Goal: Information Seeking & Learning: Learn about a topic

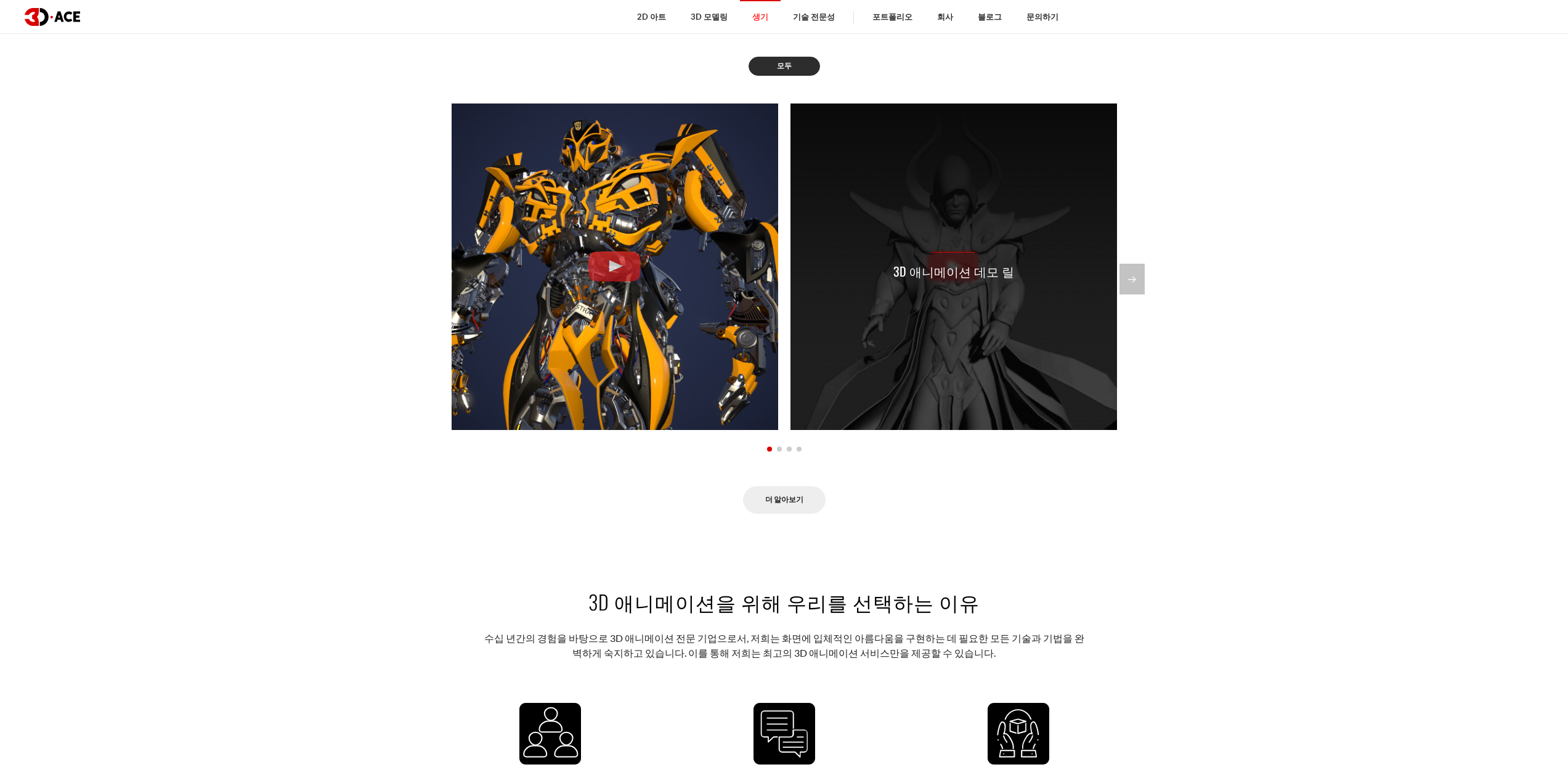
scroll to position [1356, 0]
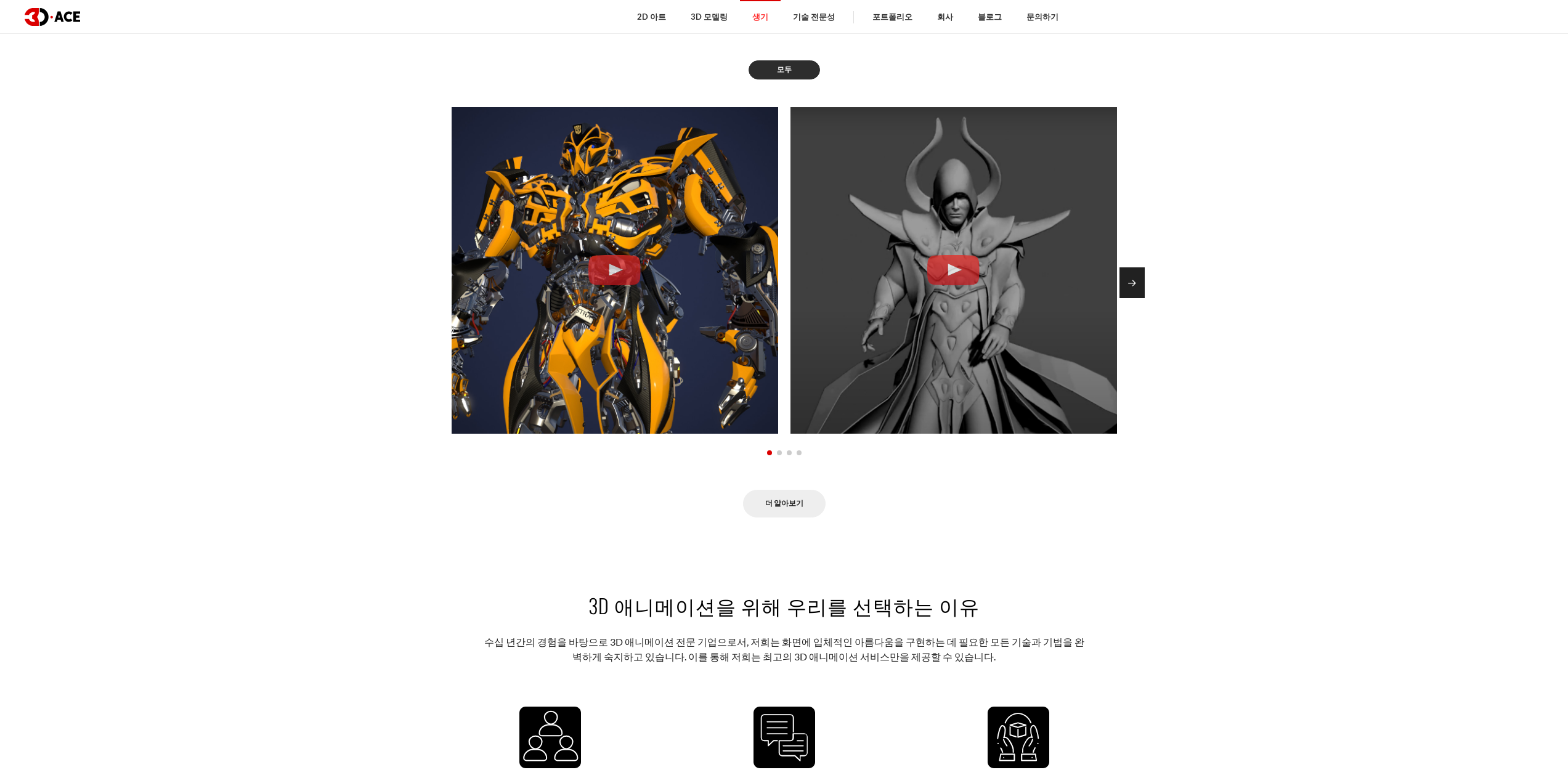
click at [1142, 267] on div "다음 슬라이드" at bounding box center [1132, 283] width 26 height 31
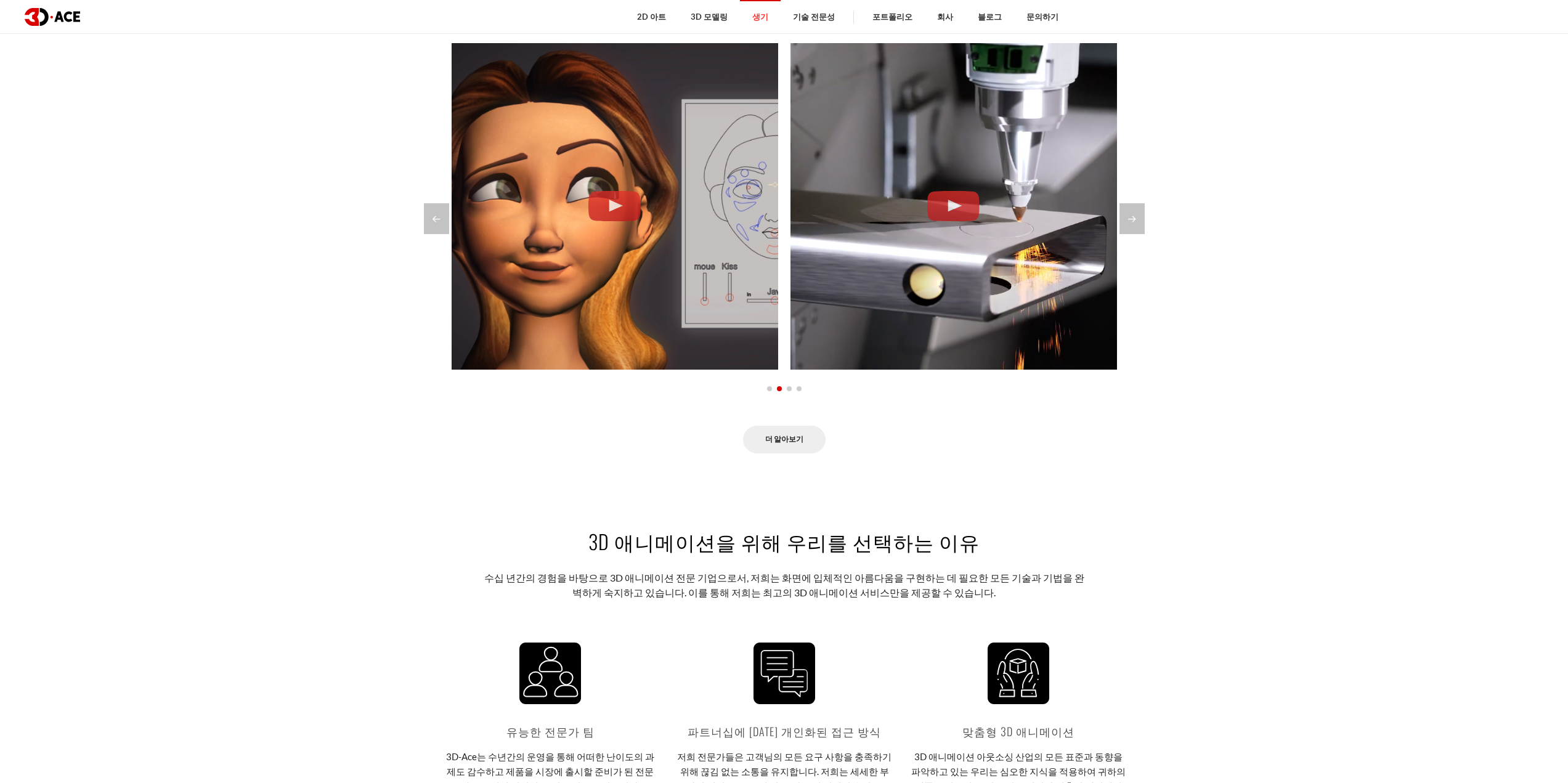
scroll to position [1417, 0]
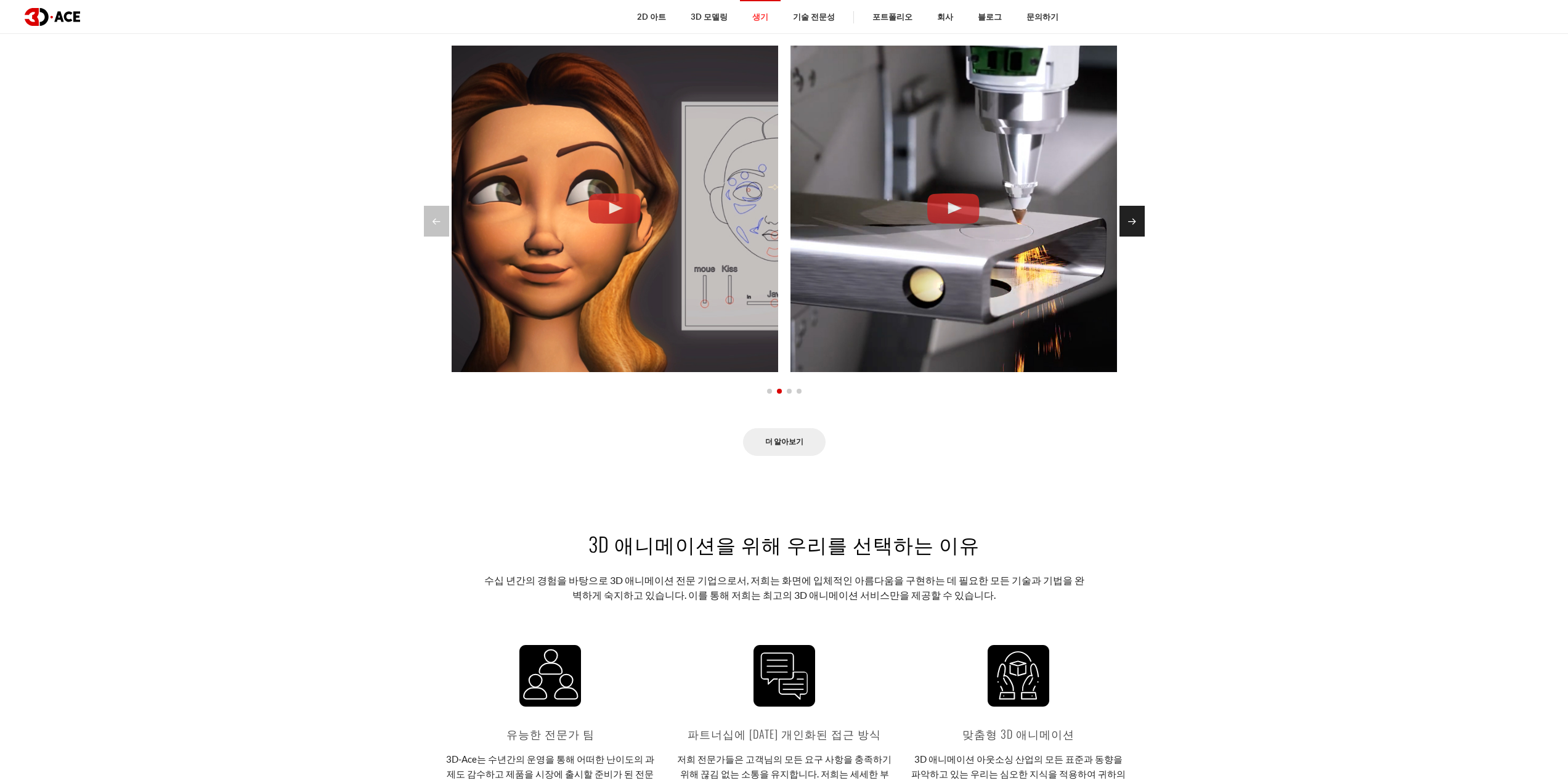
click at [1120, 209] on div "다음 슬라이드" at bounding box center [1132, 222] width 26 height 31
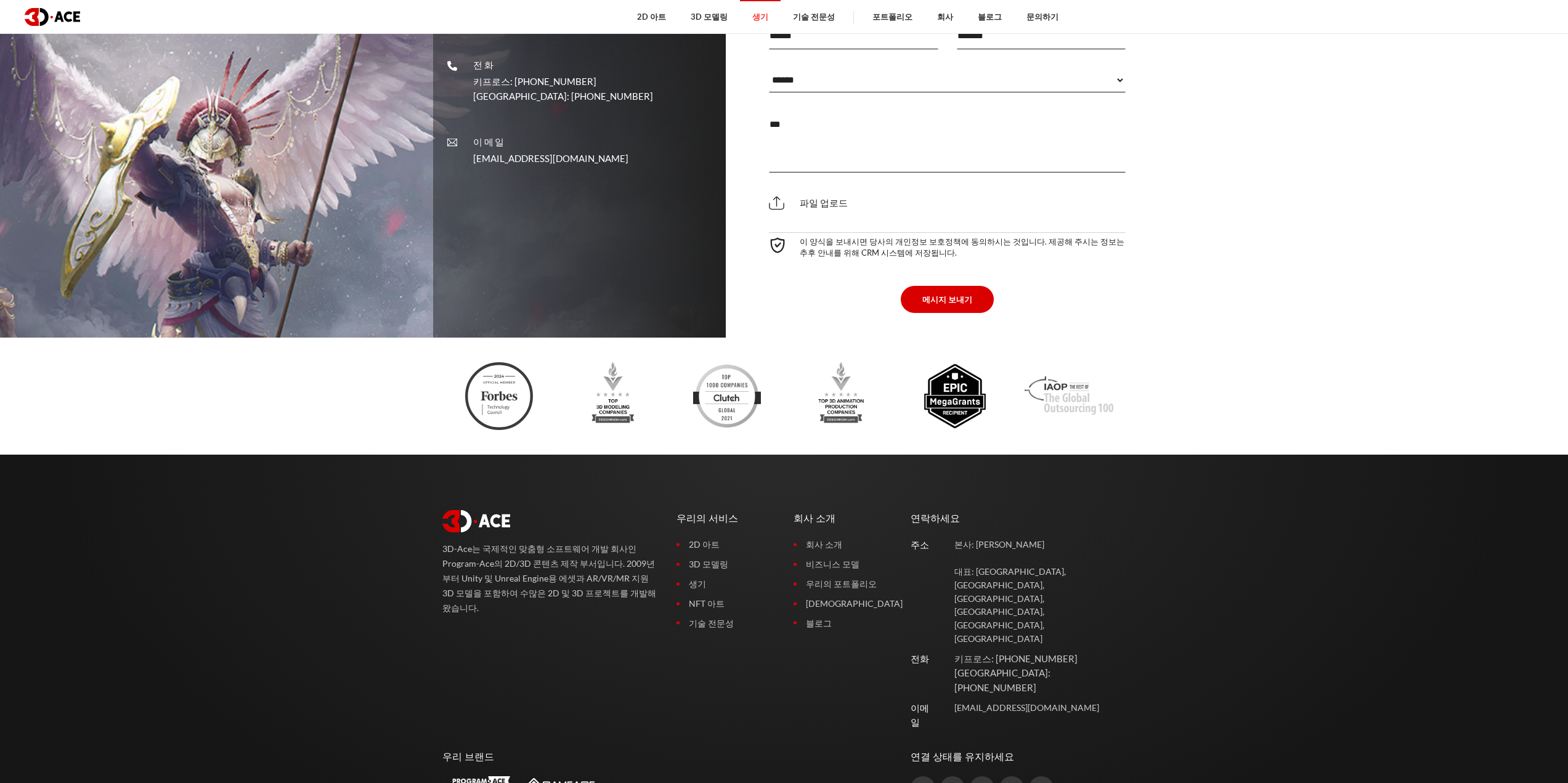
scroll to position [4098, 0]
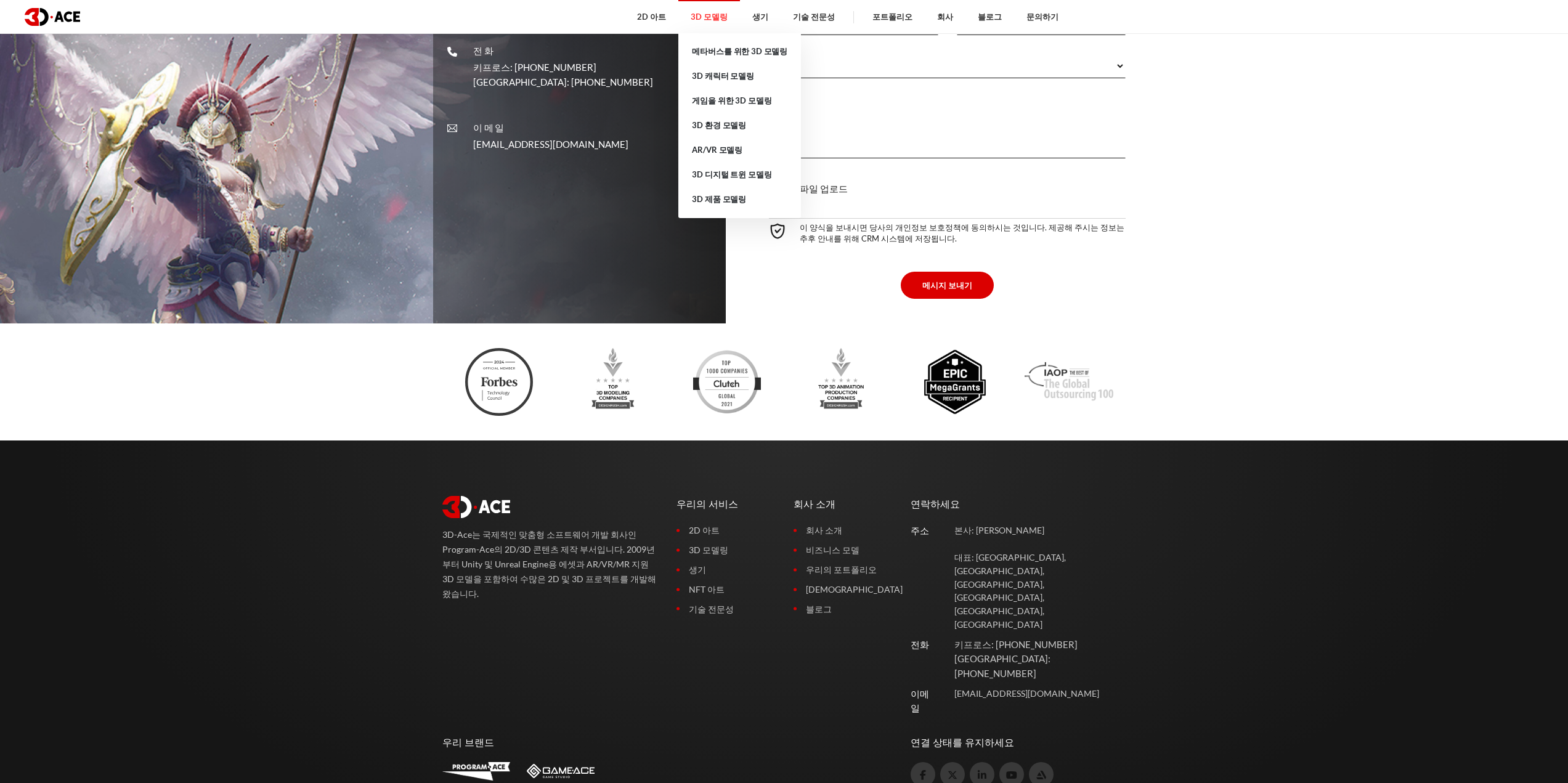
click at [733, 26] on link "3D 모델링" at bounding box center [709, 16] width 62 height 34
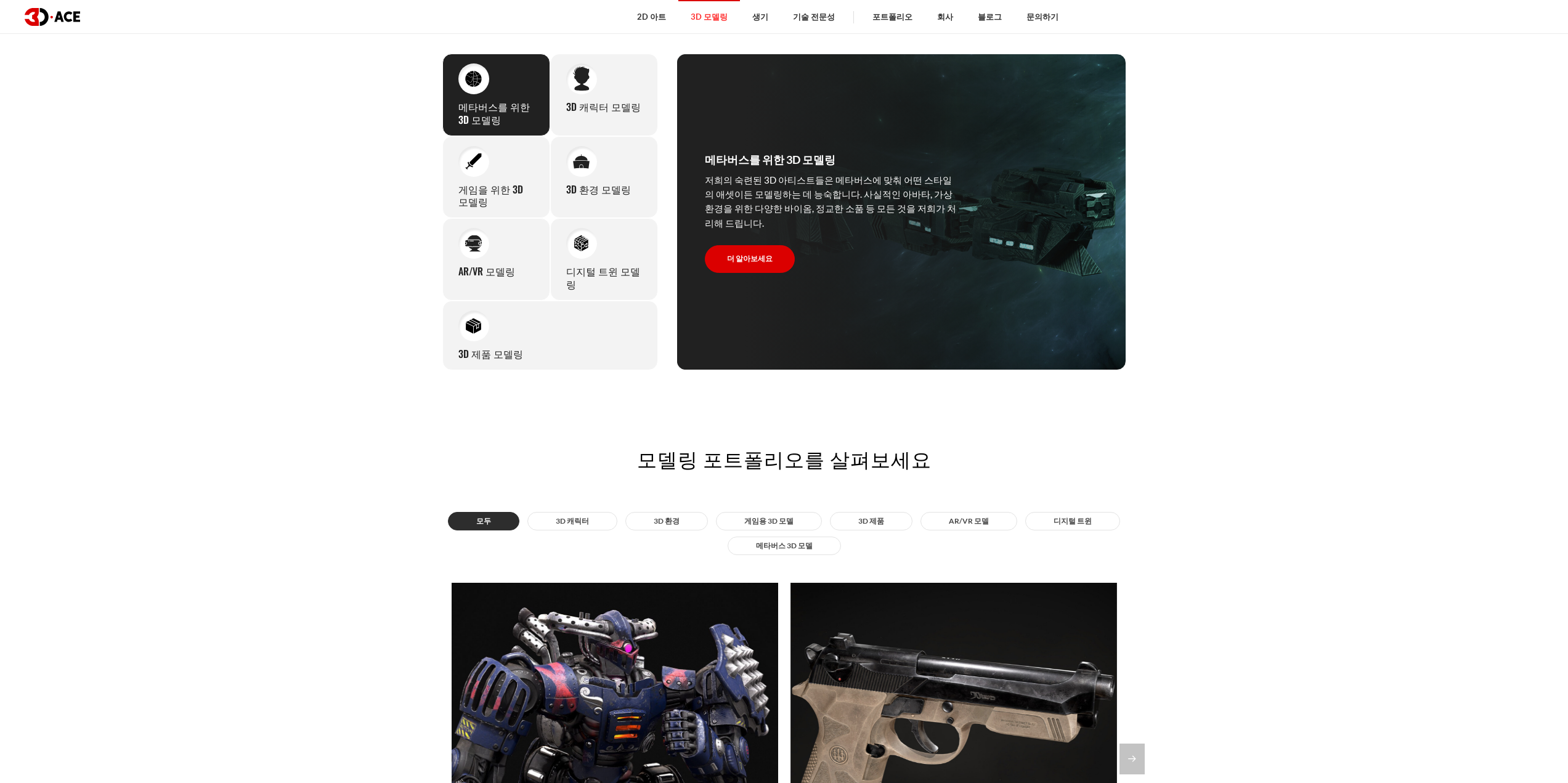
scroll to position [924, 0]
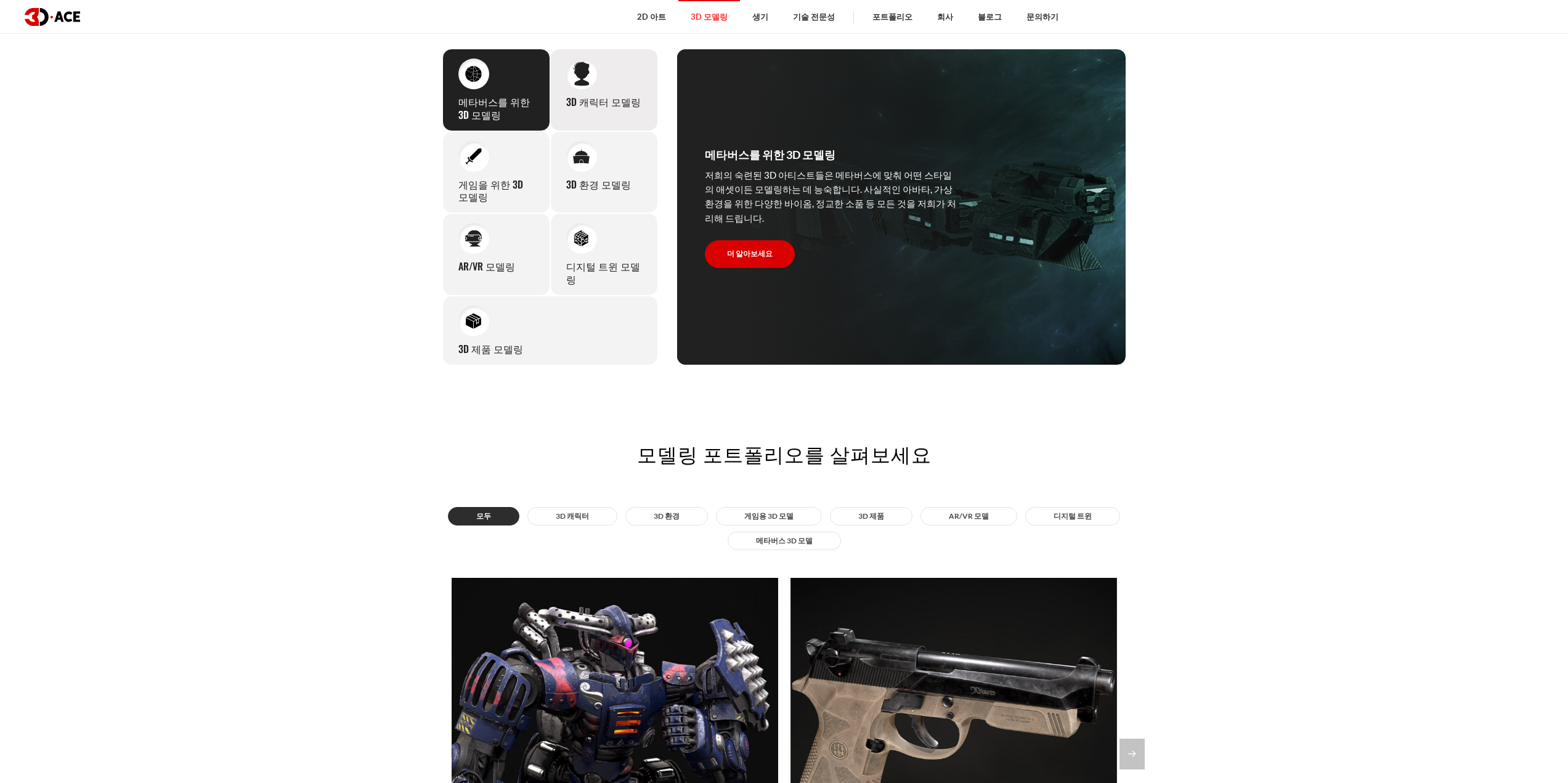
click at [638, 107] on div "3D 캐릭터 모델링 저희는 시선을 사로잡는 기억에 남는 캐릭터를 만드는 것을 좋아합니다. 세밀하게 묘사된 주요 캐릭터부터 주변 캐릭터까지, 고…" at bounding box center [604, 89] width 108 height 83
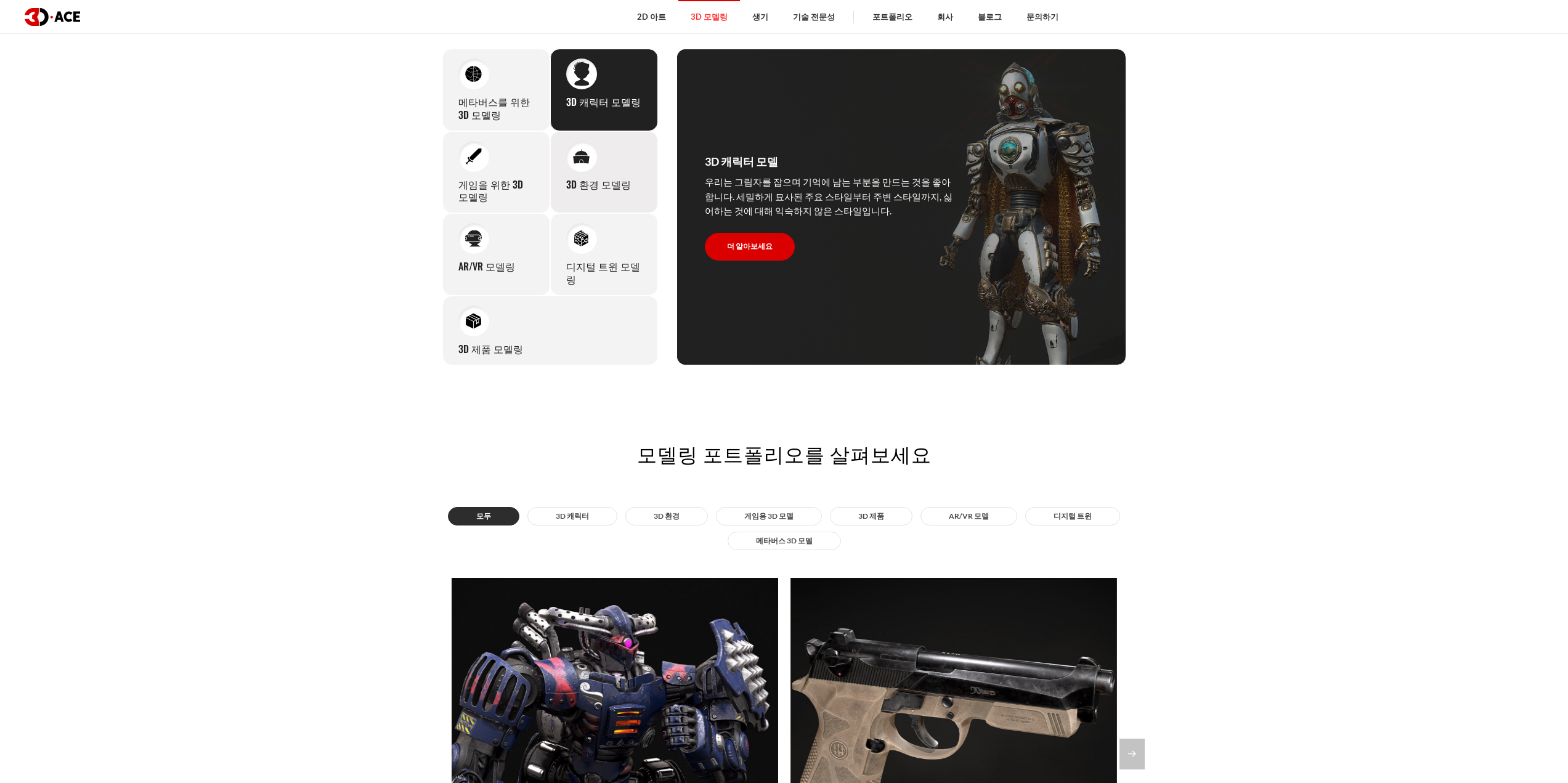
click at [623, 170] on div "3D 환경 모델링 작은 방과 구역부터 독특한 지형과 자연적 특징으로 가득한 광활한 세계에 이르기까지 다양한 규모의 멋진 환경을 디자인하는 우리…" at bounding box center [604, 172] width 108 height 83
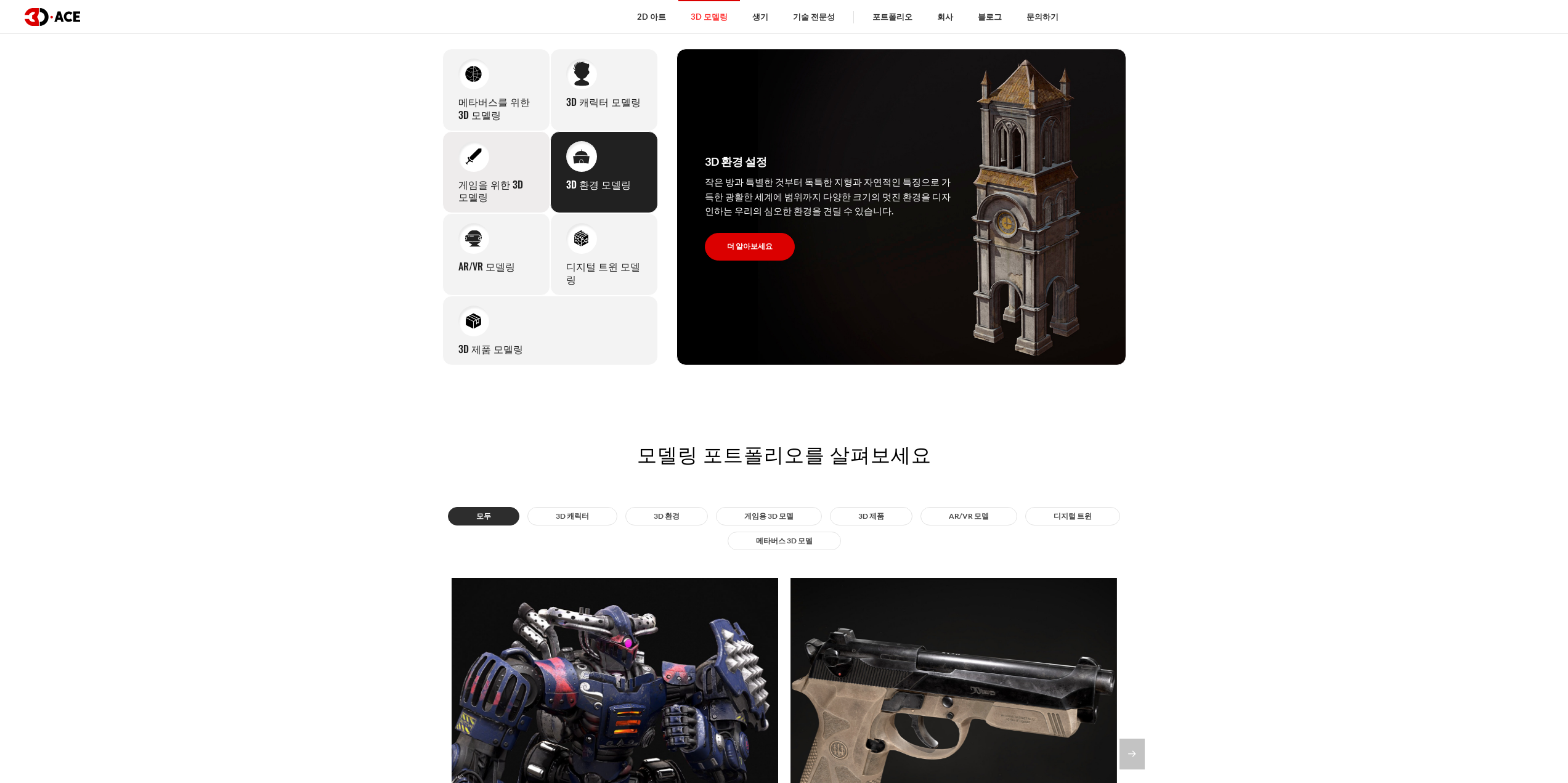
click at [461, 166] on div at bounding box center [474, 157] width 31 height 31
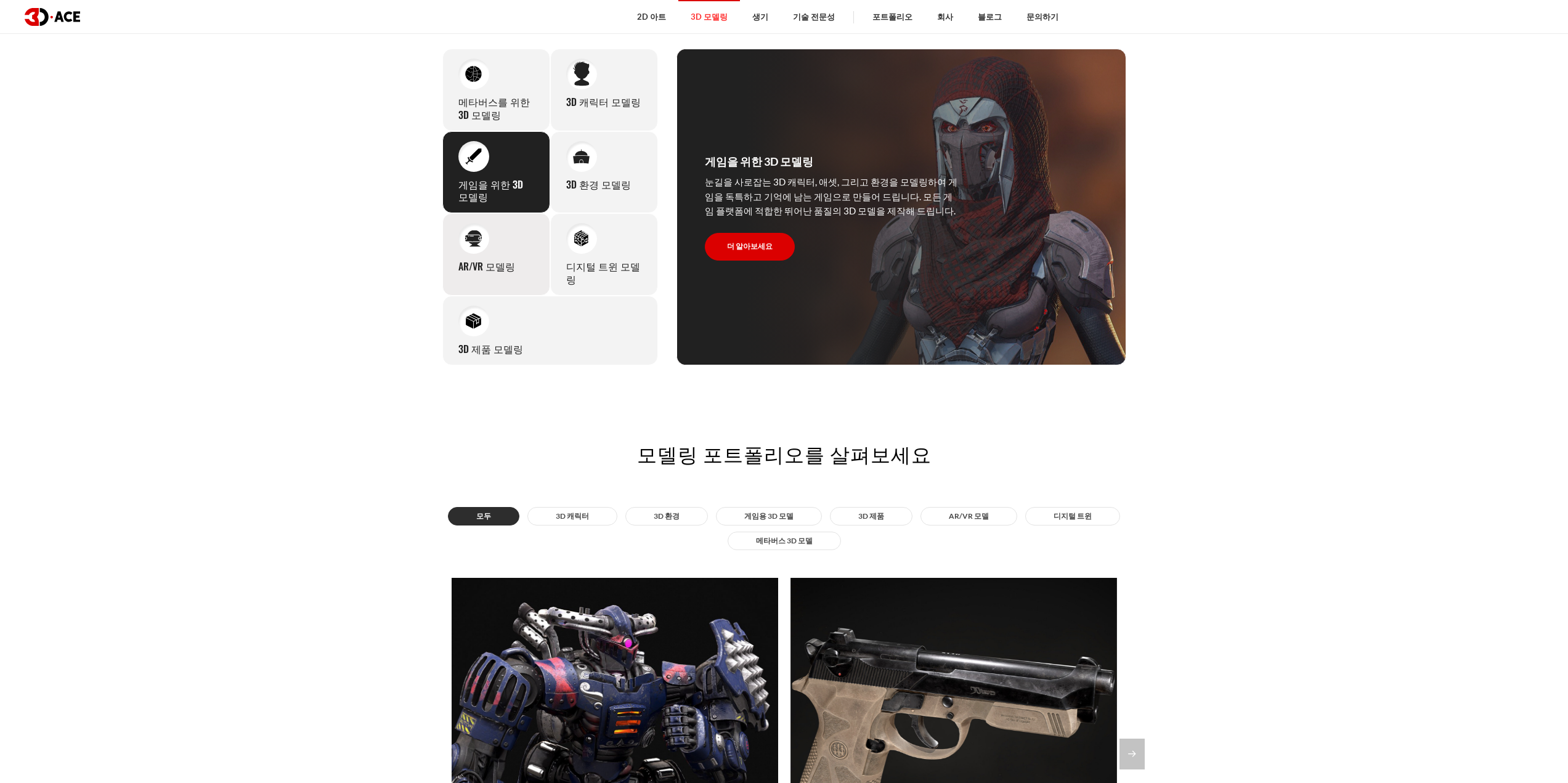
click at [461, 233] on div at bounding box center [474, 239] width 31 height 31
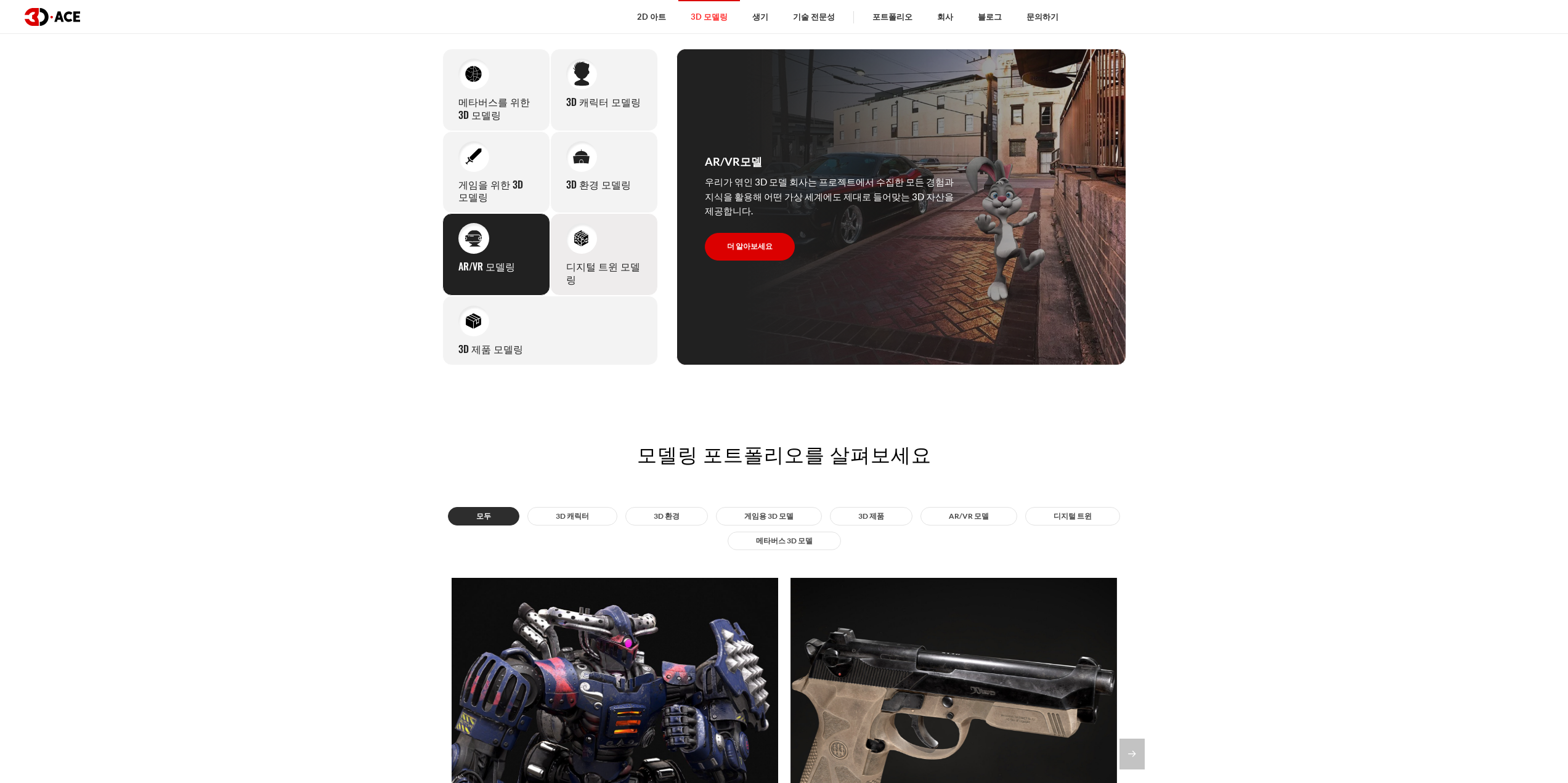
click at [600, 227] on div "디지털 트윈 모델링 디지털 트윈 모델링은 어려운 과제가 될 수 있지만, 저희 기술 아티스트들은 이 책임을 기꺼이 수행합니다. 복잡성에도 불구하…" at bounding box center [604, 254] width 108 height 83
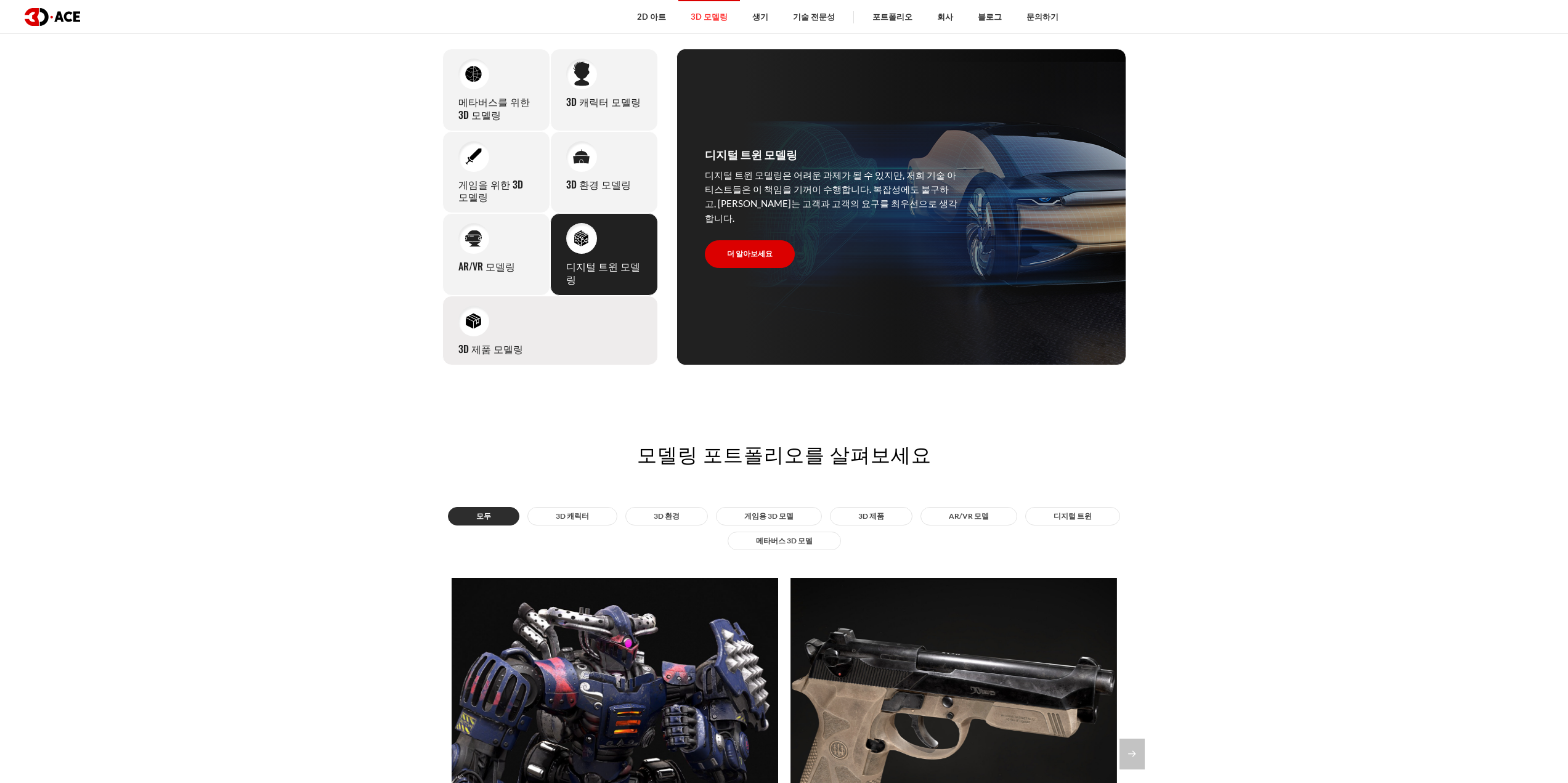
click at [600, 306] on div "3D 제품 모델링 Experienced professionals at 3D-Ace are capable of modeling ultra-rea…" at bounding box center [549, 331] width 216 height 69
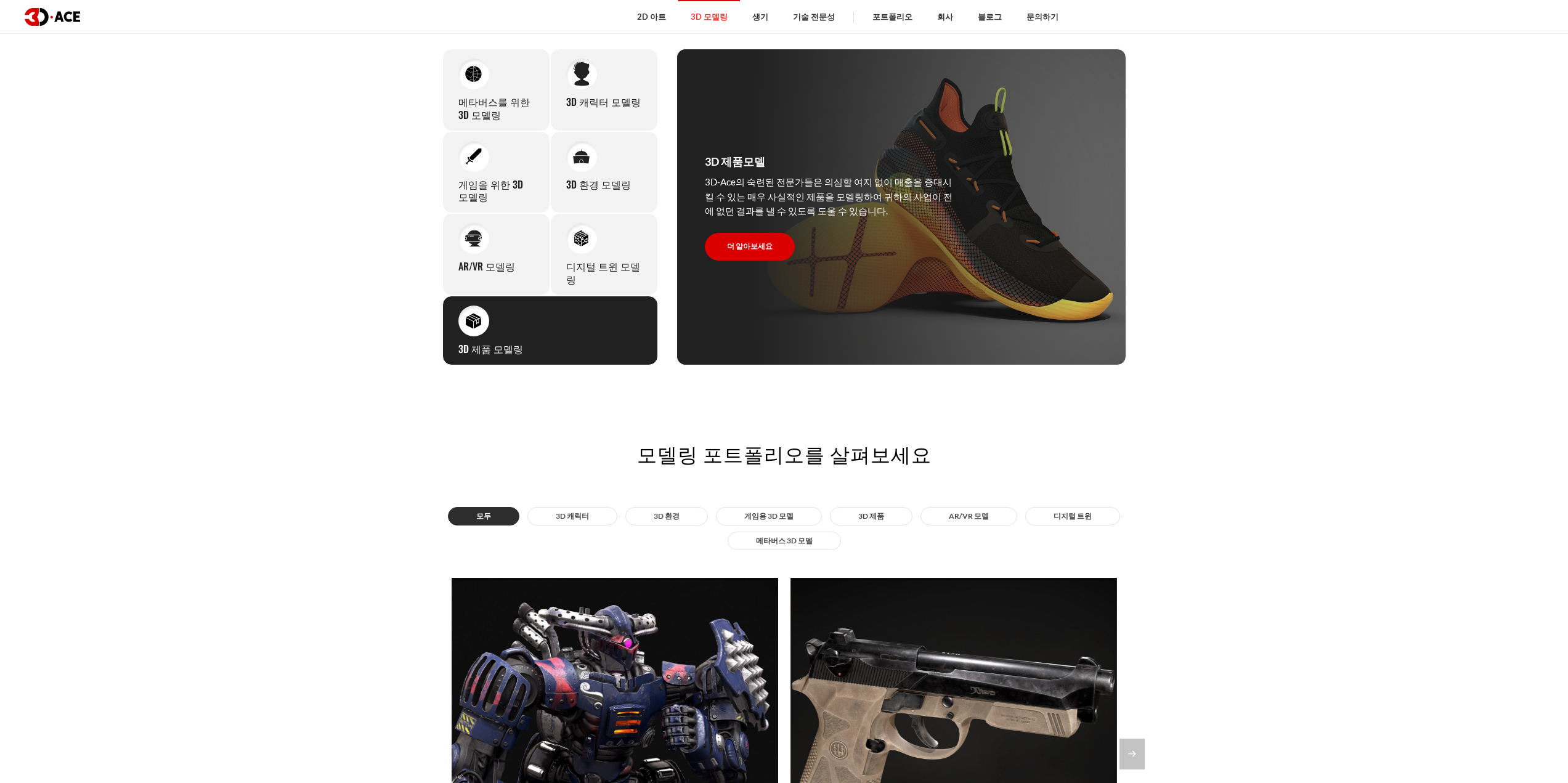
click at [476, 315] on img at bounding box center [473, 321] width 16 height 16
